Goal: Task Accomplishment & Management: Use online tool/utility

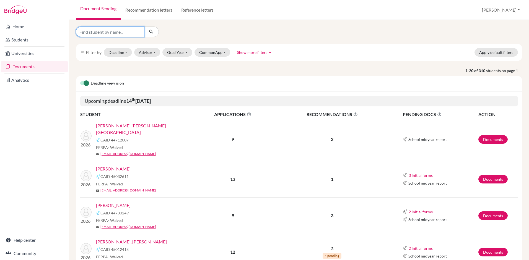
click at [120, 34] on input "Find student by name..." at bounding box center [110, 32] width 69 height 11
type input "[PERSON_NAME]"
click button "submit" at bounding box center [151, 32] width 15 height 11
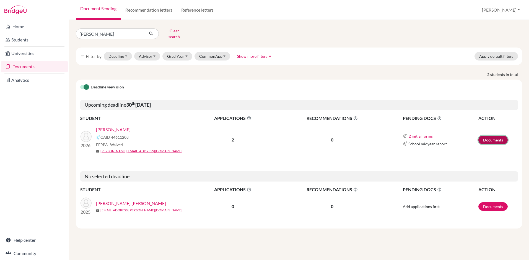
click at [501, 136] on link "Documents" at bounding box center [493, 140] width 29 height 9
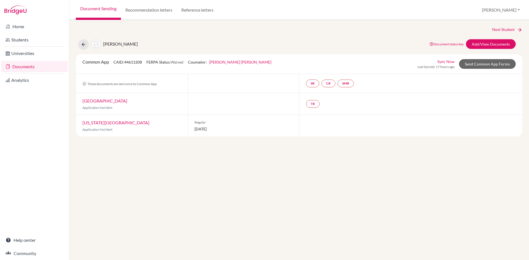
click at [447, 61] on link "Sync Now" at bounding box center [446, 62] width 17 height 6
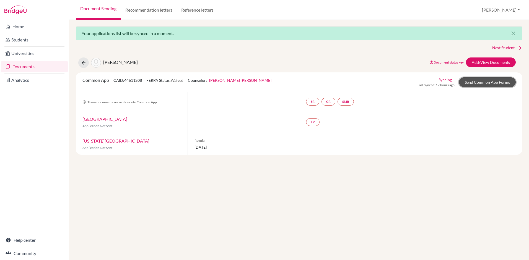
click at [490, 82] on link "Send Common App Forms" at bounding box center [487, 82] width 57 height 10
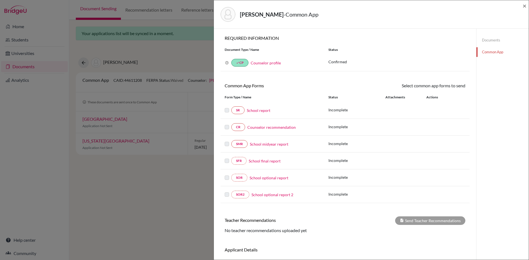
scroll to position [33, 0]
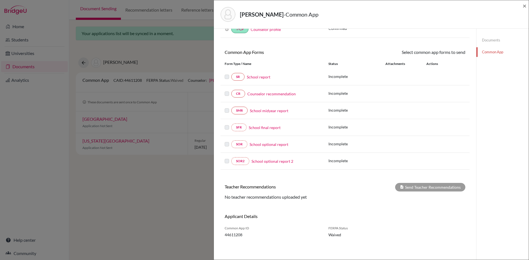
click at [511, 58] on div "Documents Common App" at bounding box center [503, 46] width 52 height 35
